Goal: Find specific page/section

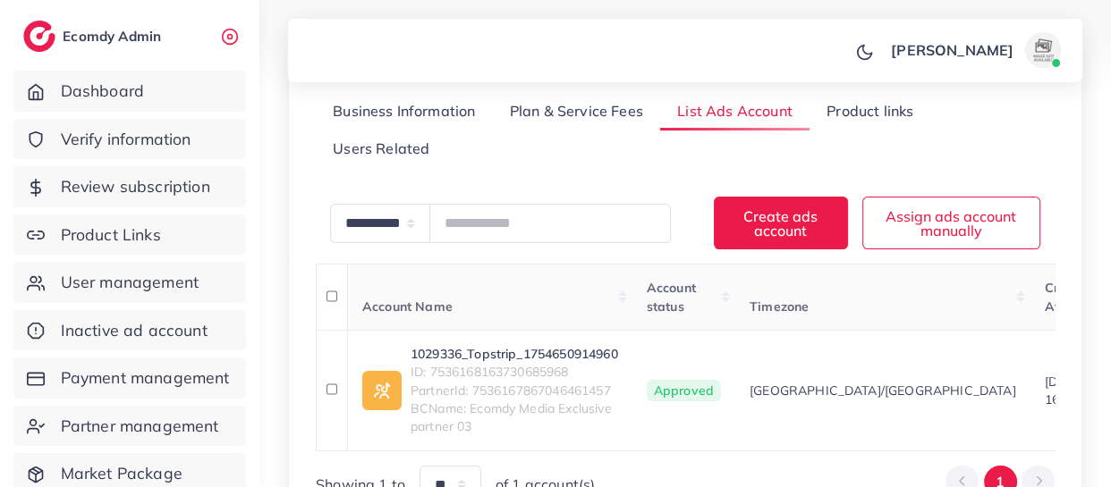
scroll to position [285, 0]
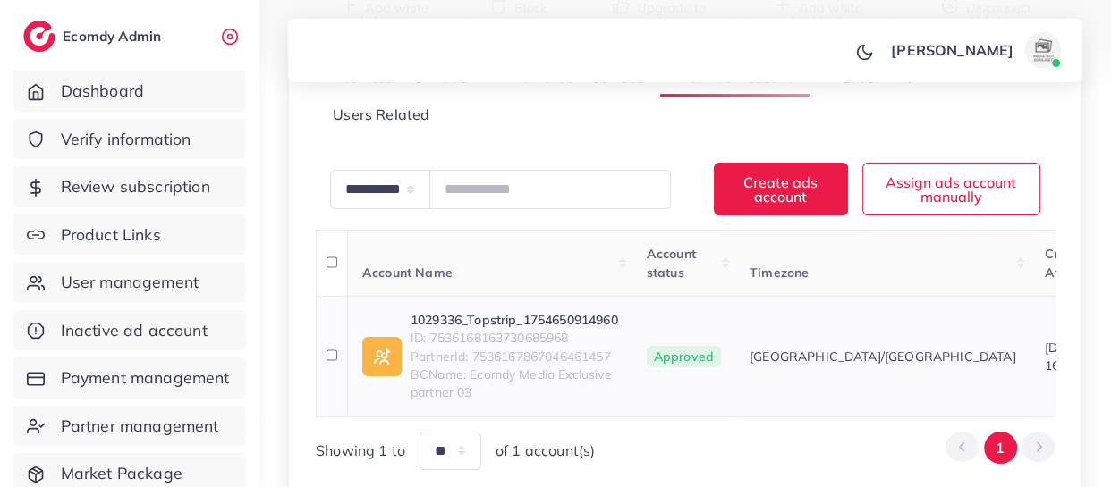
click at [487, 341] on span "ID: 7536168163730685968" at bounding box center [513, 338] width 207 height 18
click at [479, 315] on link "1029336_Topstrip_1754650914960" at bounding box center [513, 320] width 207 height 18
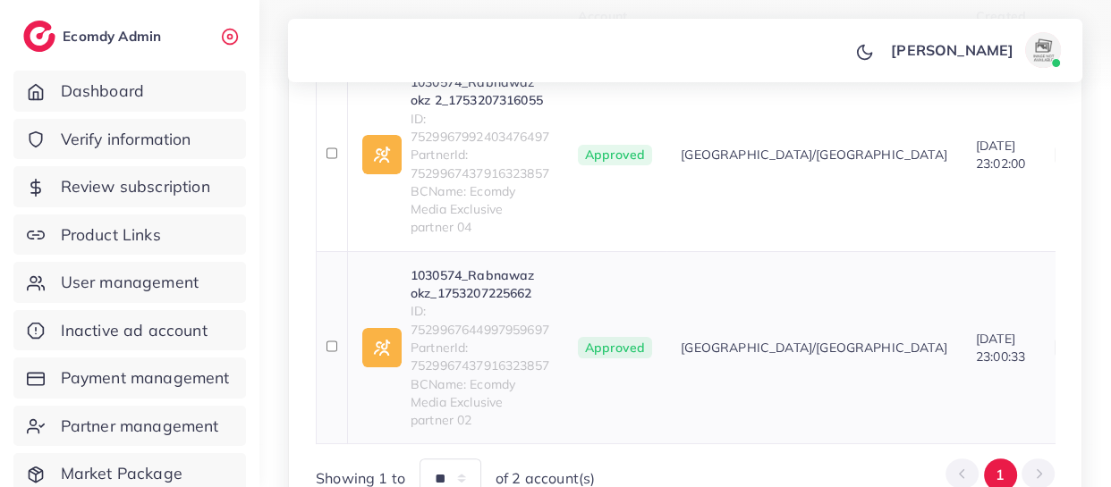
scroll to position [541, 0]
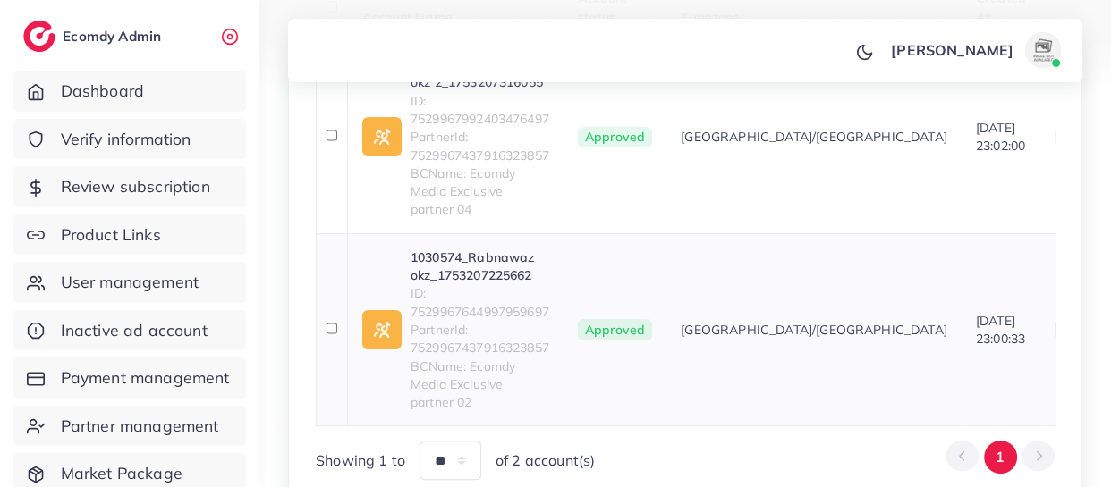
click at [453, 295] on span "ID: 7529967644997959697" at bounding box center [479, 302] width 139 height 37
copy span "7529967644997959697"
click at [449, 249] on link "1030574_Rabnawaz okz_1753207225662" at bounding box center [479, 267] width 139 height 37
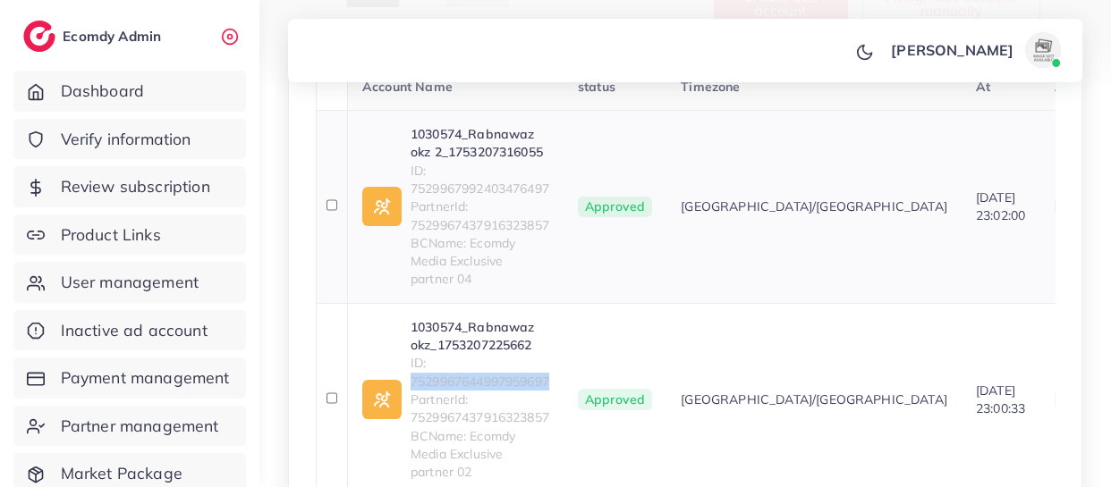
scroll to position [468, 0]
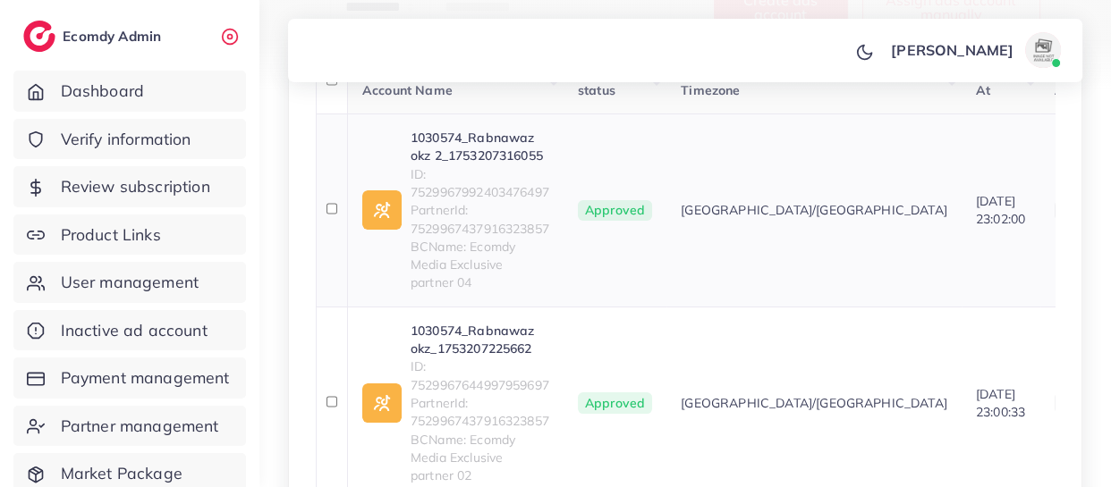
click at [477, 187] on span "ID: 7529967992403476497" at bounding box center [479, 183] width 139 height 37
copy span "7529967992403476497"
click at [461, 149] on link "1030574_Rabnawaz okz 2_1753207316055" at bounding box center [479, 147] width 139 height 37
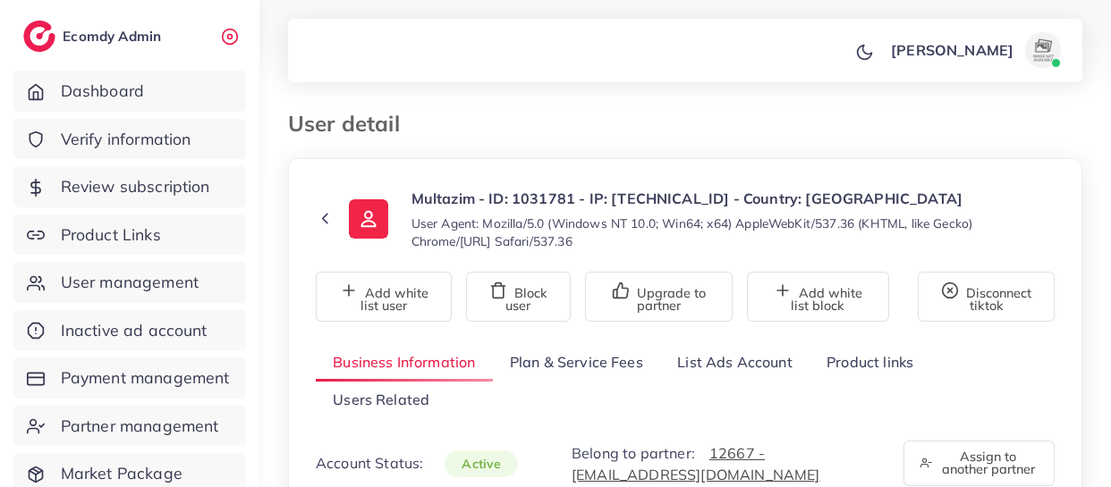
select select "********"
click at [693, 356] on link "List Ads Account" at bounding box center [734, 362] width 149 height 38
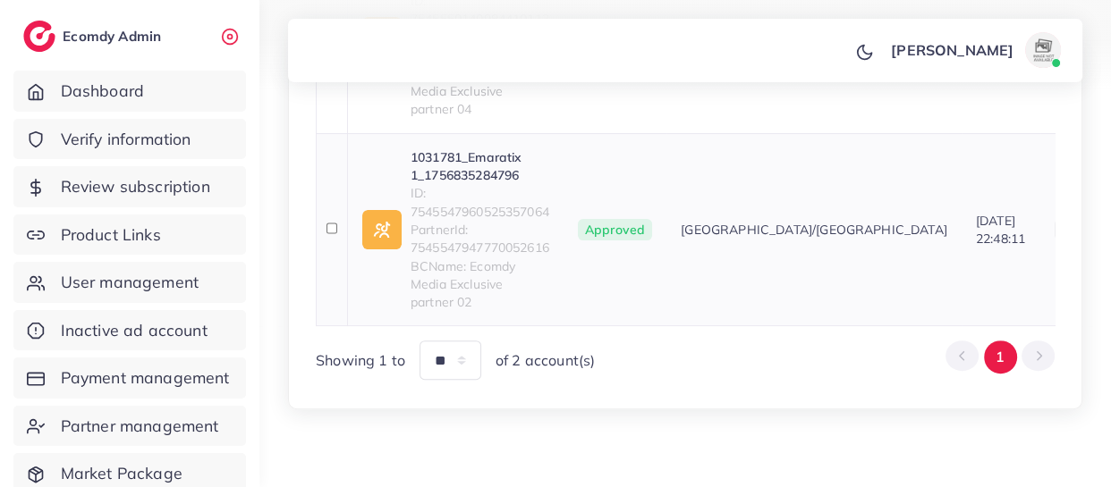
scroll to position [644, 0]
click at [500, 193] on span "ID: 7545547960525357064" at bounding box center [479, 200] width 139 height 37
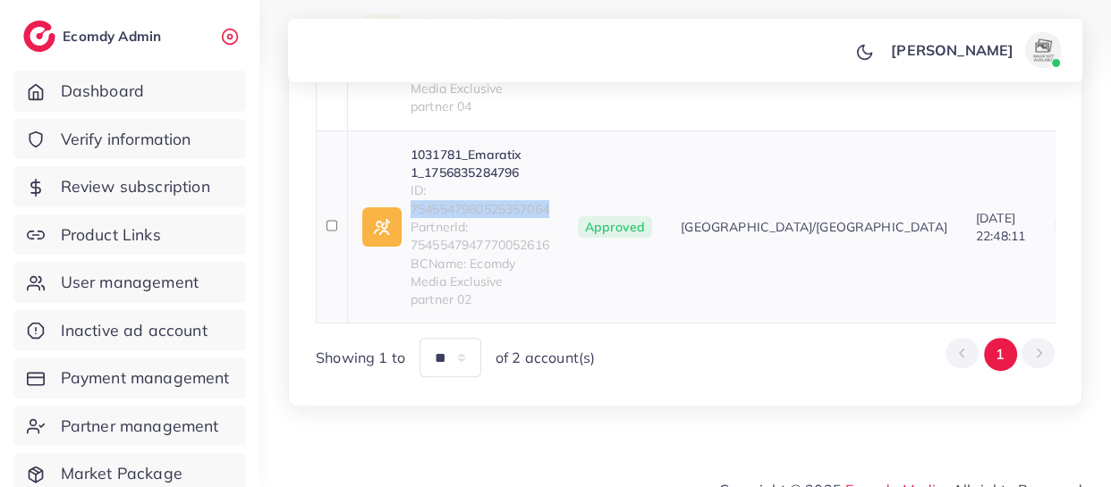
click at [500, 193] on span "ID: 7545547960525357064" at bounding box center [479, 200] width 139 height 37
copy span "7545547960525357064"
click at [486, 147] on link "1031781_Emaratix 1_1756835284796" at bounding box center [479, 164] width 139 height 37
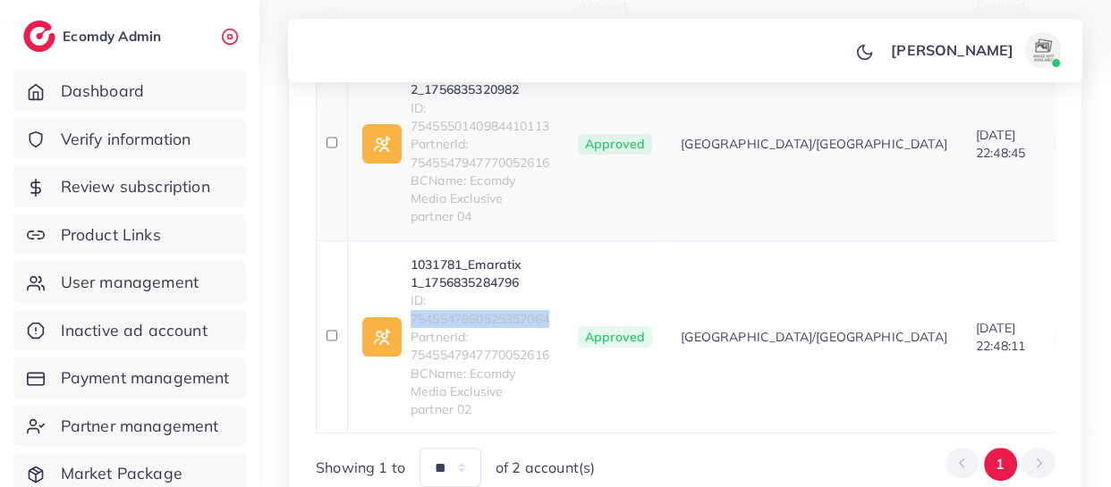
scroll to position [531, 0]
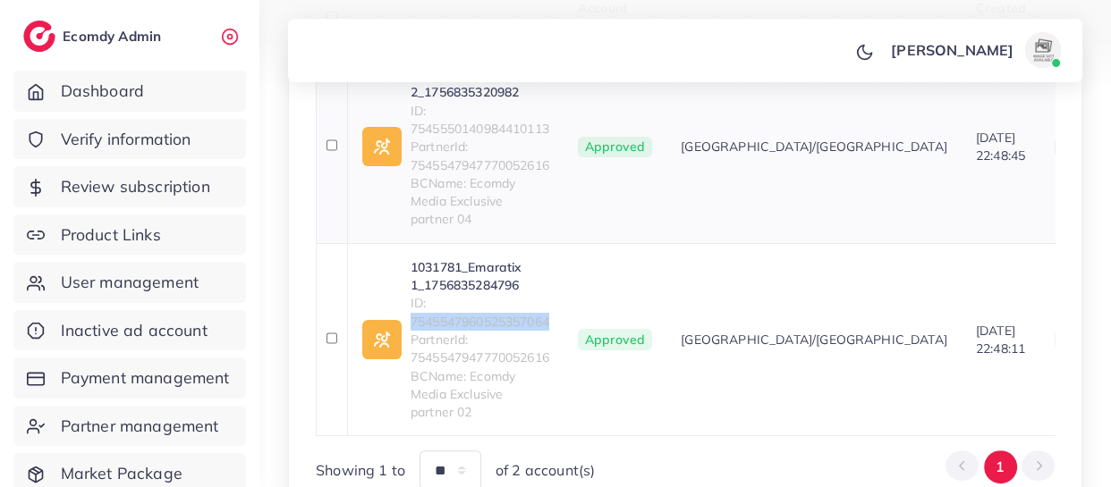
click at [454, 92] on link "1031781_Emaratix 2_1756835320982" at bounding box center [479, 83] width 139 height 37
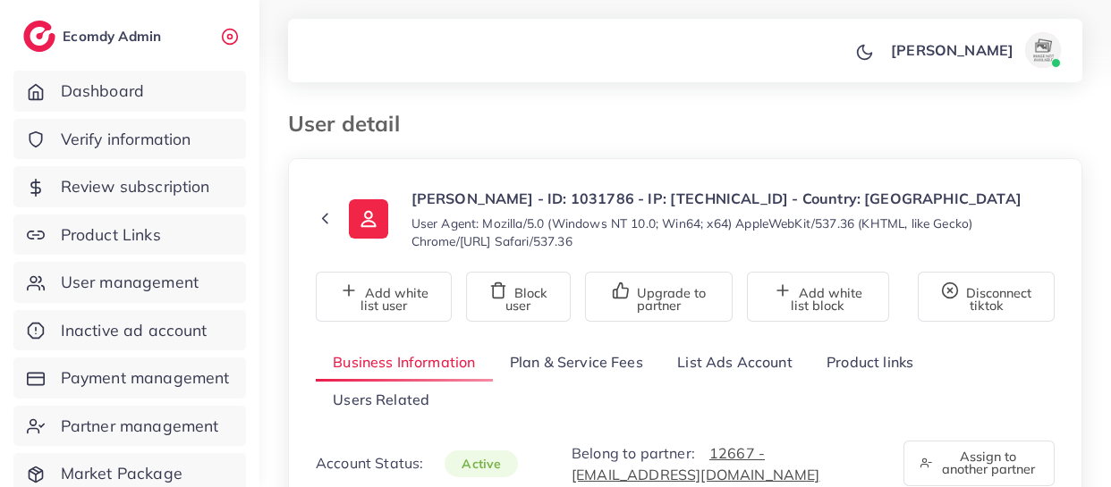
drag, startPoint x: 0, startPoint y: 0, endPoint x: 701, endPoint y: 357, distance: 786.6
click at [701, 357] on link "List Ads Account" at bounding box center [734, 362] width 149 height 38
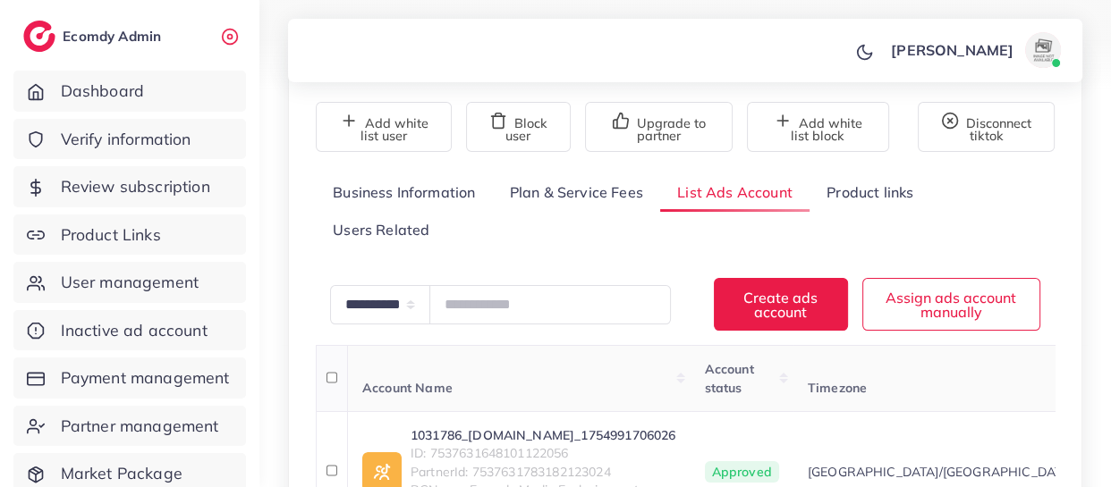
scroll to position [244, 0]
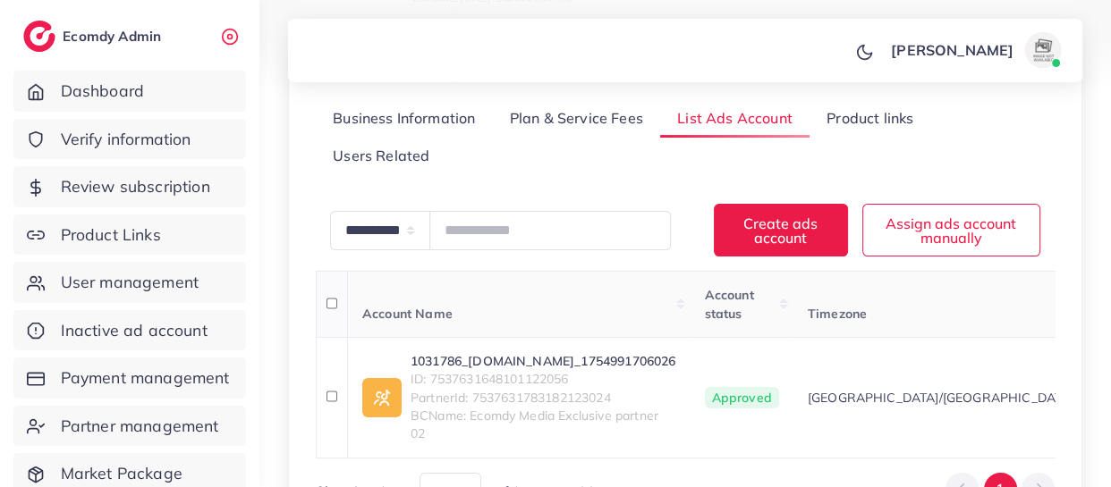
click at [524, 355] on link "1031786_[DOMAIN_NAME]_1754991706026" at bounding box center [543, 361] width 266 height 18
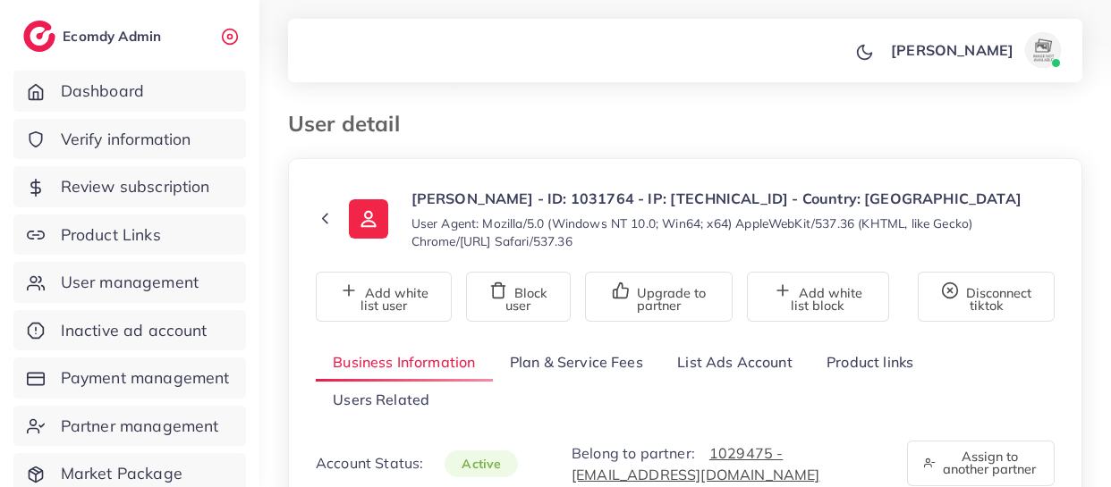
select select "********"
click at [689, 373] on link "List Ads Account" at bounding box center [734, 362] width 149 height 38
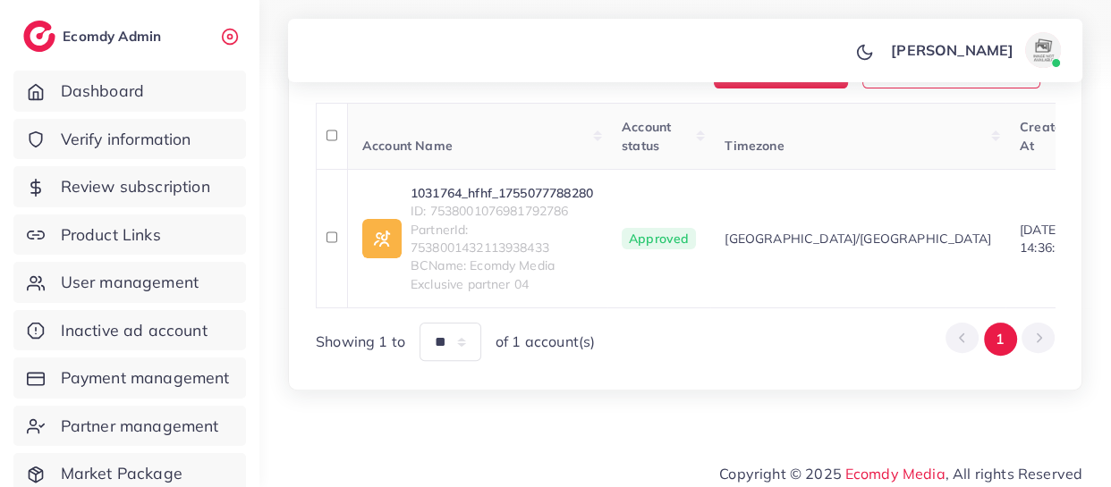
scroll to position [432, 0]
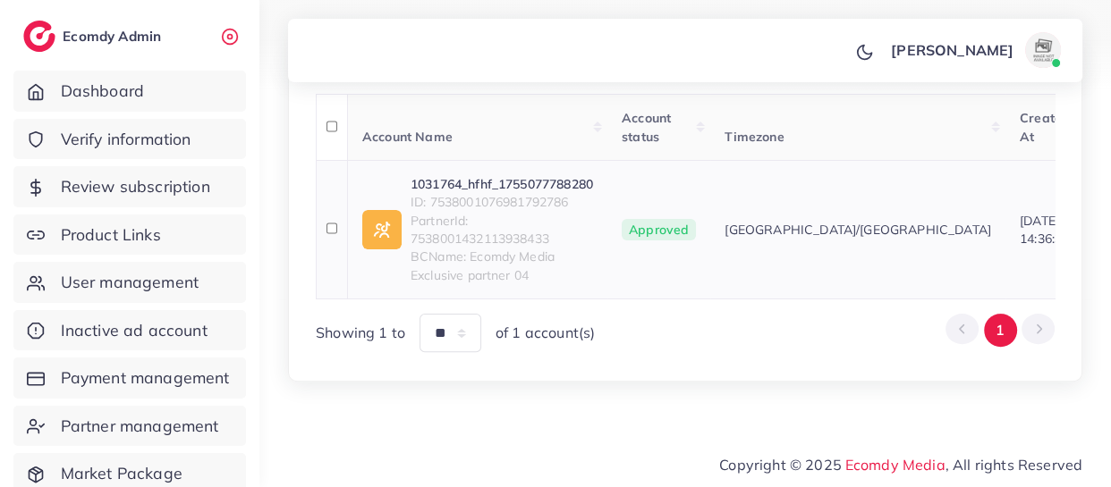
click at [484, 175] on link "1031764_hfhf_1755077788280" at bounding box center [501, 184] width 182 height 18
